Goal: Entertainment & Leisure: Consume media (video, audio)

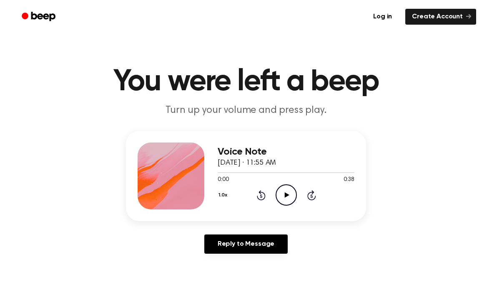
click at [287, 199] on icon "Play Audio" at bounding box center [286, 194] width 21 height 21
click at [226, 190] on button "1.0x" at bounding box center [224, 195] width 13 height 14
click at [233, 230] on span "0.8x" at bounding box center [231, 229] width 10 height 9
click at [258, 194] on icon "Rewind 5 seconds" at bounding box center [261, 194] width 9 height 11
click at [257, 196] on icon at bounding box center [261, 195] width 9 height 10
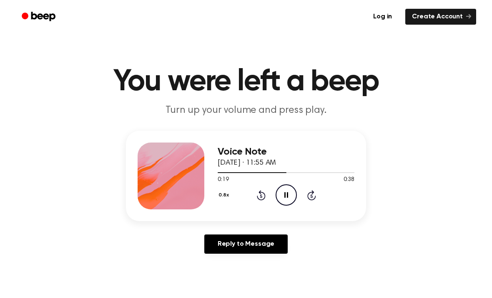
click at [261, 194] on icon at bounding box center [261, 195] width 9 height 10
click at [259, 195] on icon "Rewind 5 seconds" at bounding box center [261, 194] width 9 height 11
click at [257, 202] on div "0.8x Rewind 5 seconds Pause Audio Skip 5 seconds" at bounding box center [286, 194] width 137 height 21
click at [263, 197] on icon "Rewind 5 seconds" at bounding box center [261, 194] width 9 height 11
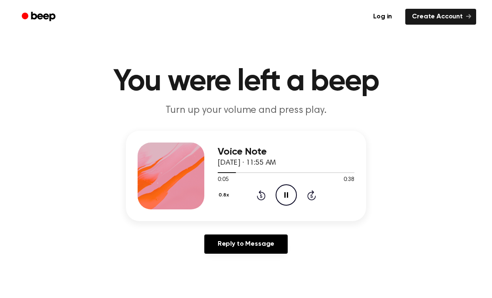
click at [255, 194] on div "0.8x Rewind 5 seconds Pause Audio Skip 5 seconds" at bounding box center [286, 194] width 137 height 21
click at [263, 193] on icon at bounding box center [261, 195] width 9 height 10
click at [283, 199] on icon "Play Audio" at bounding box center [286, 194] width 21 height 21
